Goal: Entertainment & Leisure: Browse casually

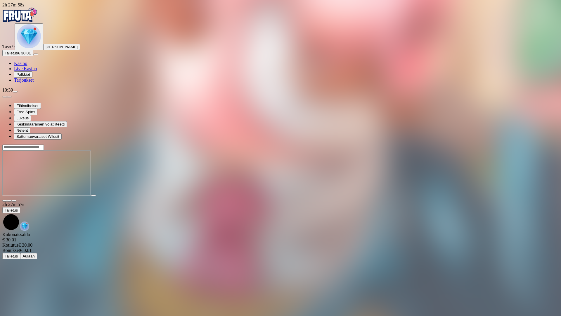
click at [14, 201] on span "fullscreen-exit icon" at bounding box center [14, 201] width 0 height 0
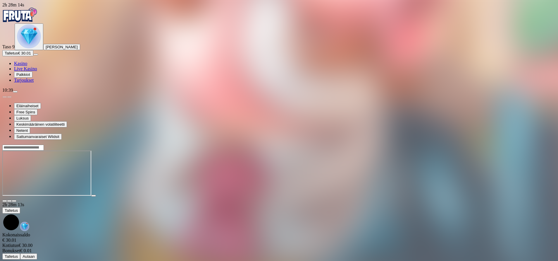
click at [15, 92] on span "menu icon" at bounding box center [15, 92] width 0 height 0
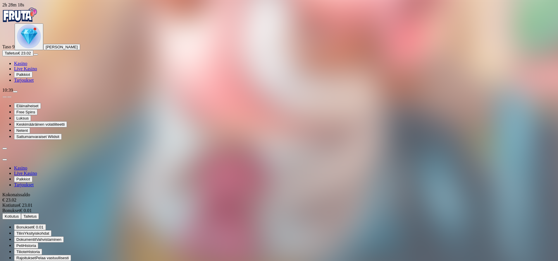
click at [21, 213] on button "Kotiutus" at bounding box center [11, 216] width 19 height 6
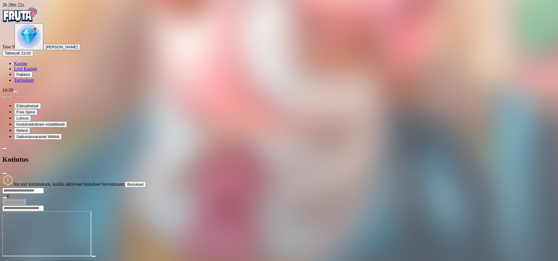
click at [44, 187] on input "number" at bounding box center [23, 190] width 42 height 6
type input "**"
click at [24, 199] on span "Ulosmaksu" at bounding box center [14, 201] width 19 height 4
click at [35, 48] on img "Primary" at bounding box center [29, 36] width 24 height 24
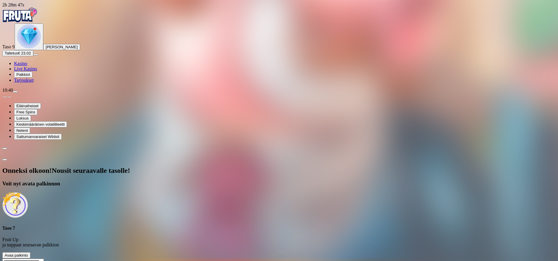
click at [28, 253] on span "Avaa palkinto" at bounding box center [16, 255] width 23 height 4
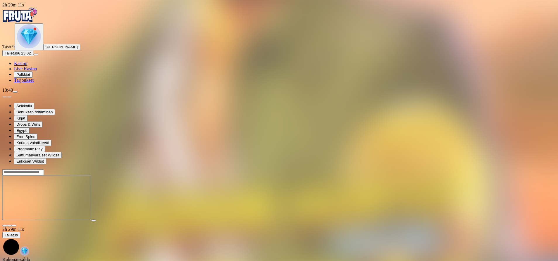
click at [14, 225] on span "fullscreen icon" at bounding box center [14, 225] width 0 height 0
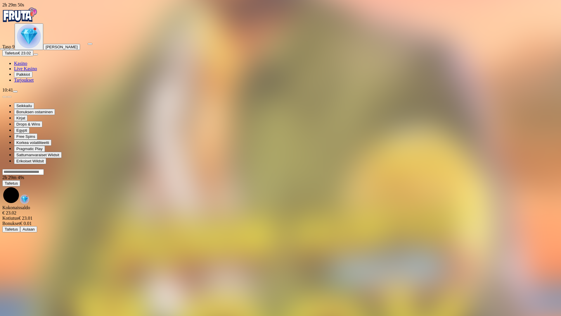
click at [12, 49] on span "fullscreen-exit icon" at bounding box center [12, 49] width 0 height 0
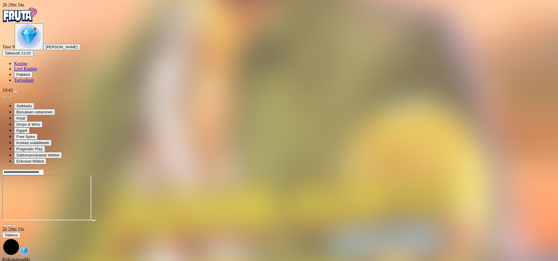
click at [32, 48] on img "Primary" at bounding box center [29, 36] width 24 height 24
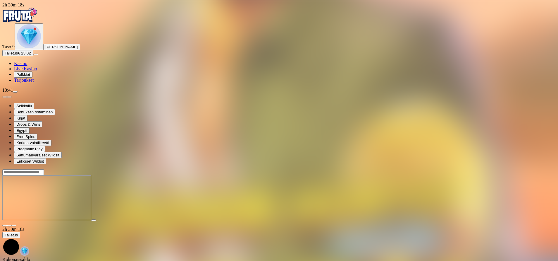
click at [14, 225] on span "fullscreen icon" at bounding box center [14, 225] width 0 height 0
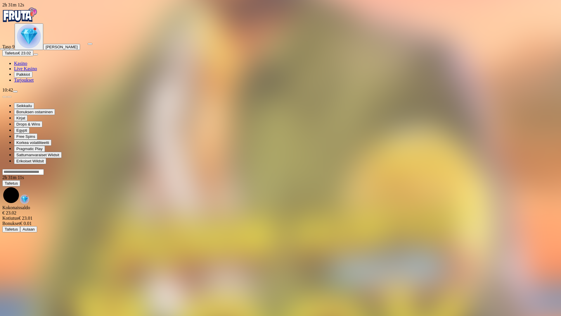
click at [12, 49] on span "fullscreen-exit icon" at bounding box center [12, 49] width 0 height 0
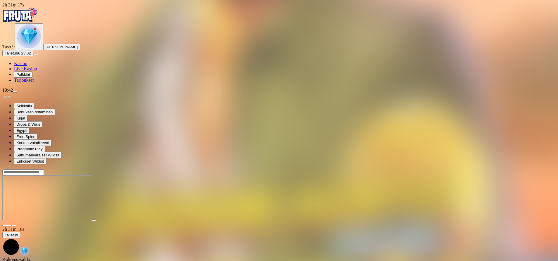
click at [27, 66] on span "Kasino" at bounding box center [20, 63] width 13 height 5
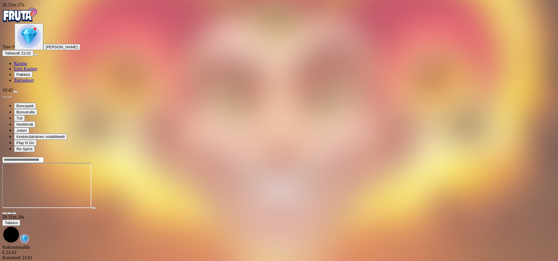
click at [14, 213] on span "fullscreen icon" at bounding box center [14, 213] width 0 height 0
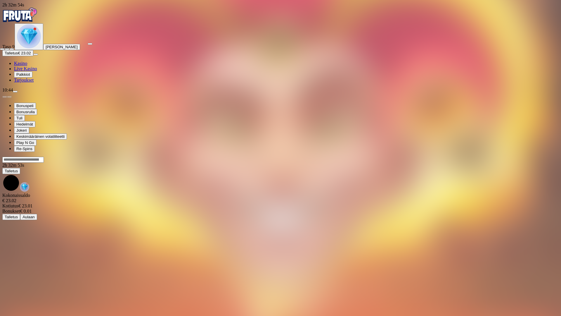
click at [14, 48] on button "button" at bounding box center [11, 49] width 5 height 2
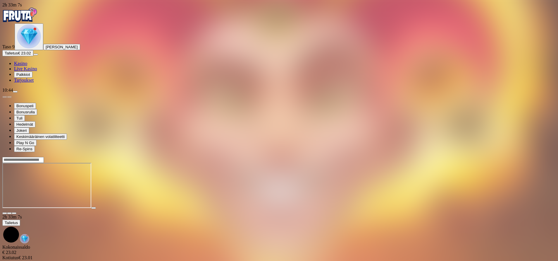
click at [34, 48] on img "Primary" at bounding box center [29, 36] width 24 height 24
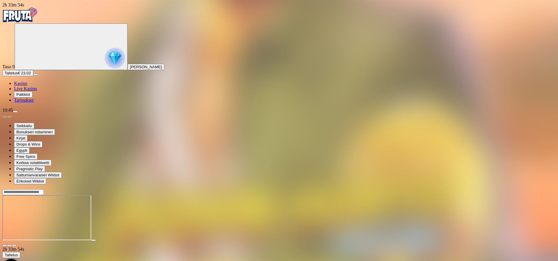
click at [33, 73] on circle "Primary" at bounding box center [61, 46] width 60 height 60
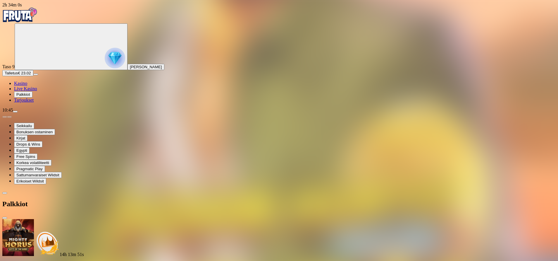
click at [27, 86] on span "Kasino" at bounding box center [20, 83] width 13 height 5
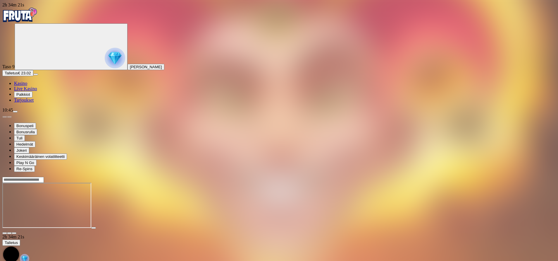
click at [14, 233] on span "fullscreen icon" at bounding box center [14, 233] width 0 height 0
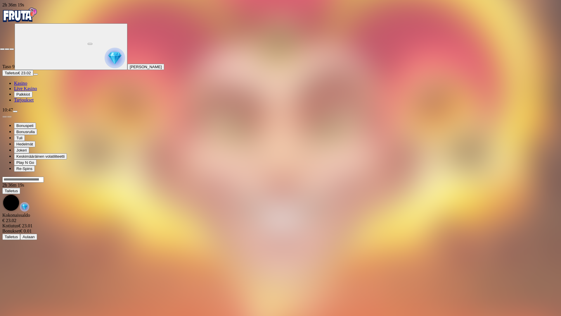
click at [12, 49] on span "fullscreen-exit icon" at bounding box center [12, 49] width 0 height 0
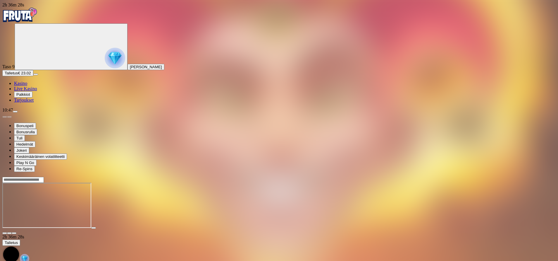
click at [105, 68] on img "Primary" at bounding box center [115, 58] width 20 height 20
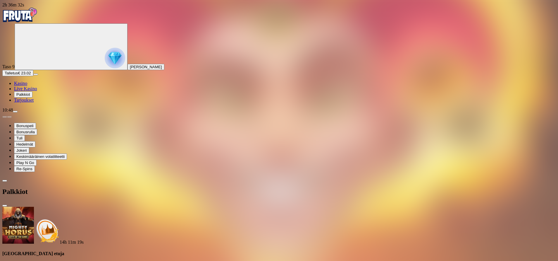
click at [15, 111] on span "menu icon" at bounding box center [15, 111] width 0 height 0
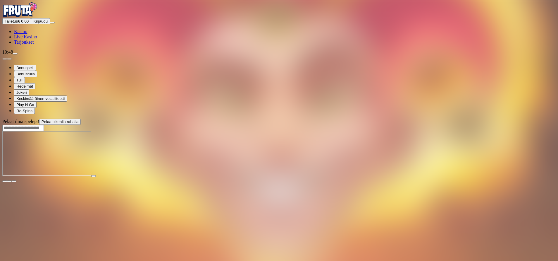
click at [15, 54] on span "chat icon" at bounding box center [15, 54] width 0 height 0
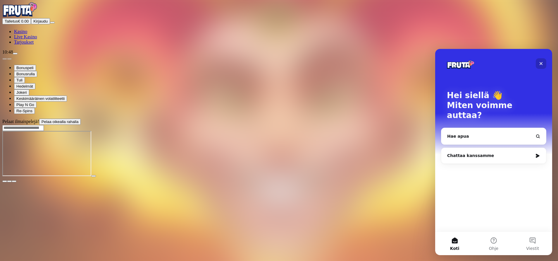
click at [544, 64] on div "Sulje" at bounding box center [541, 63] width 11 height 11
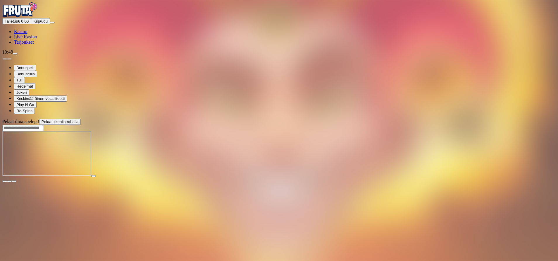
click at [34, 44] on span "Tarjoukset" at bounding box center [24, 41] width 20 height 5
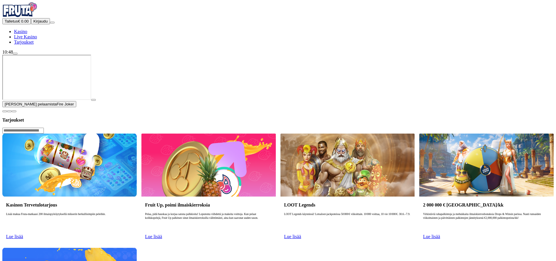
click at [27, 34] on span "Kasino" at bounding box center [20, 31] width 13 height 5
